Goal: Find specific page/section: Find specific page/section

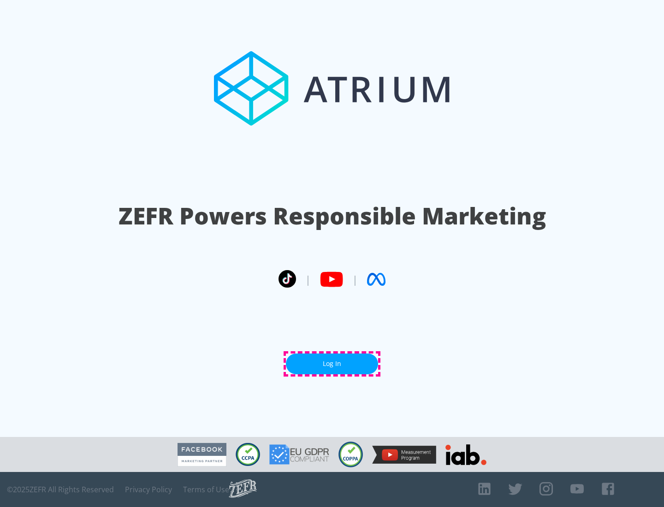
click at [332, 364] on link "Log In" at bounding box center [332, 364] width 92 height 21
